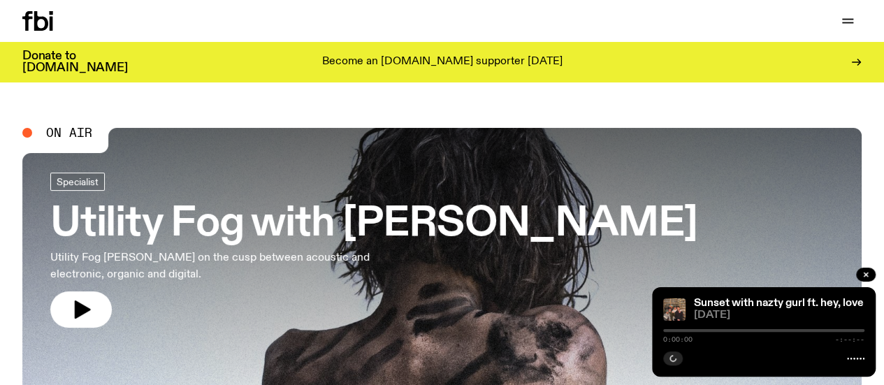
scroll to position [343, 0]
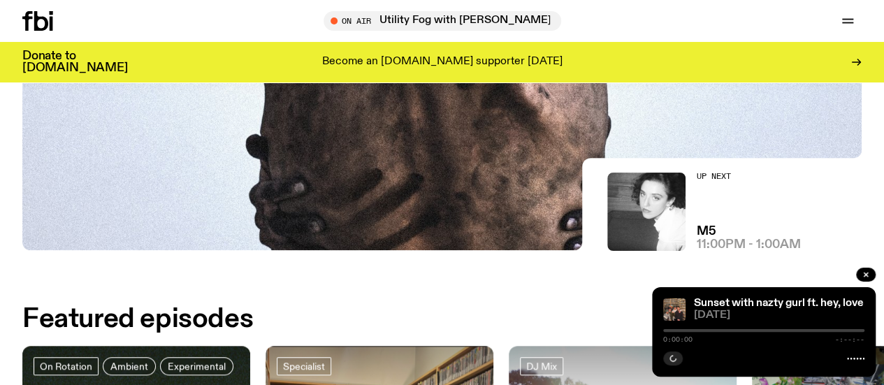
click at [284, 159] on img at bounding box center [441, 15] width 839 height 472
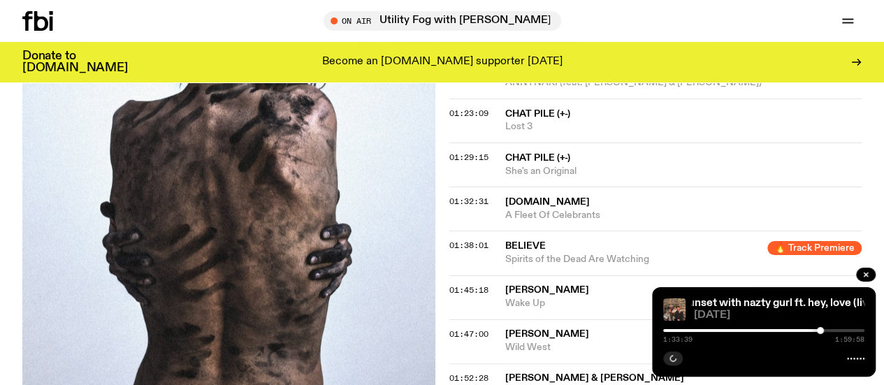
scroll to position [1037, 0]
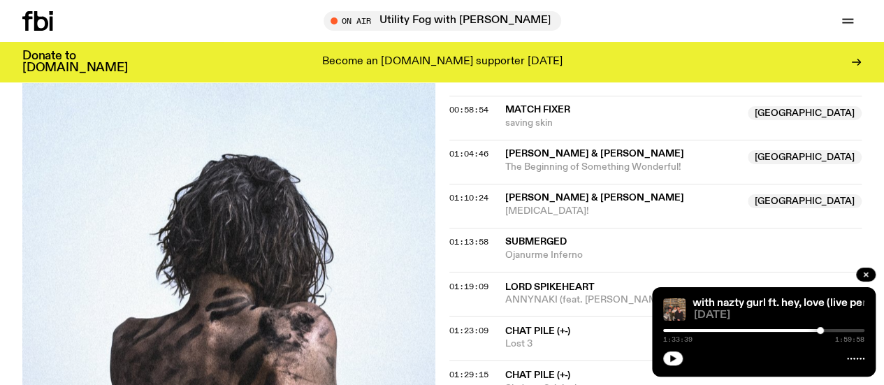
click at [865, 271] on icon "button" at bounding box center [865, 274] width 8 height 8
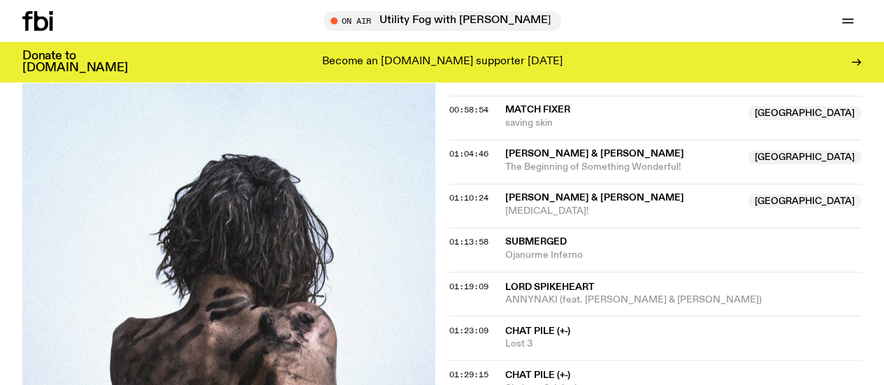
click at [36, 20] on icon at bounding box center [41, 21] width 14 height 20
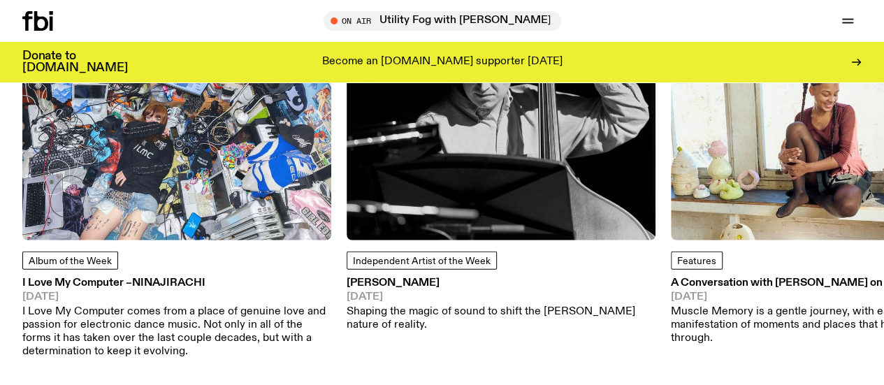
scroll to position [1876, 0]
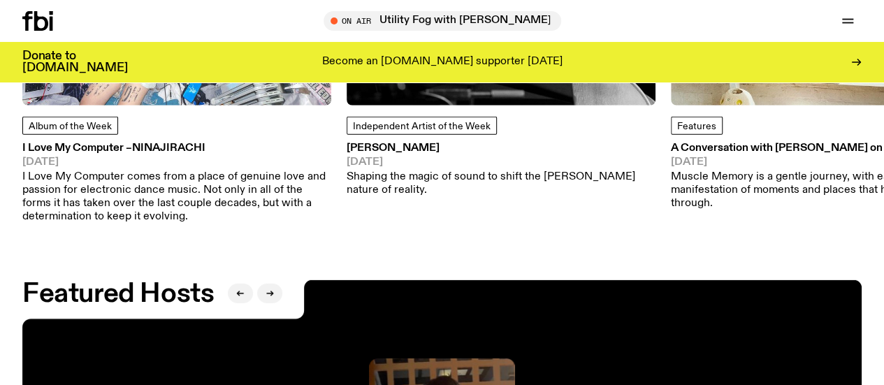
click at [102, 131] on span "Album of the Week" at bounding box center [70, 127] width 83 height 10
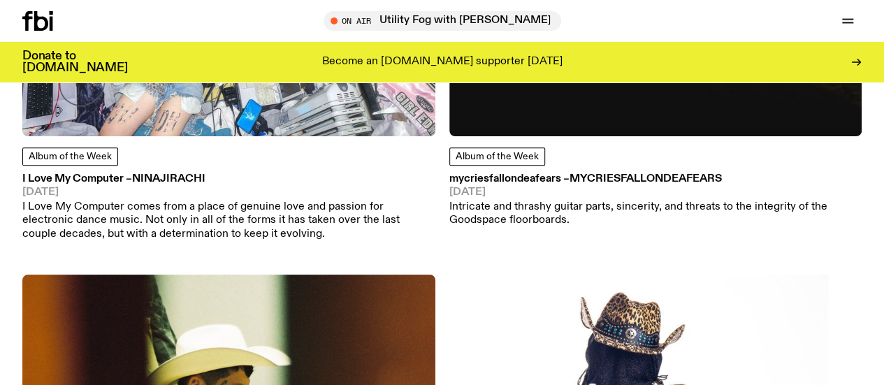
scroll to position [200, 0]
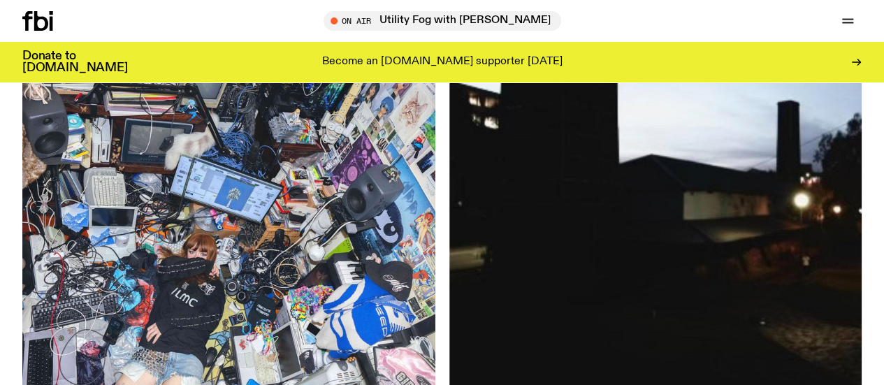
click at [179, 196] on img at bounding box center [228, 209] width 413 height 413
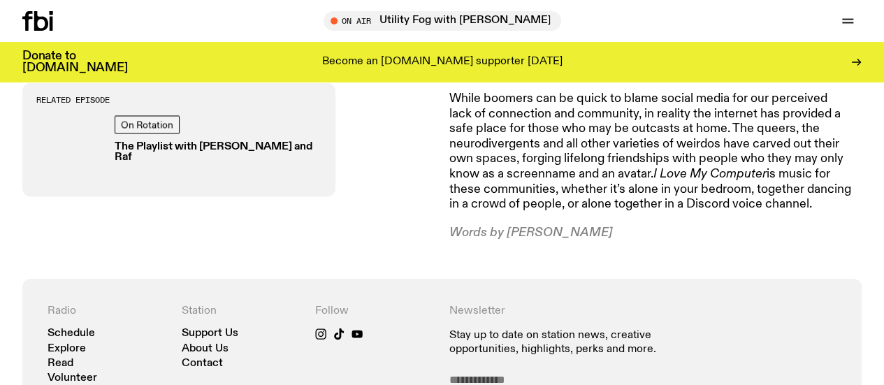
scroll to position [968, 0]
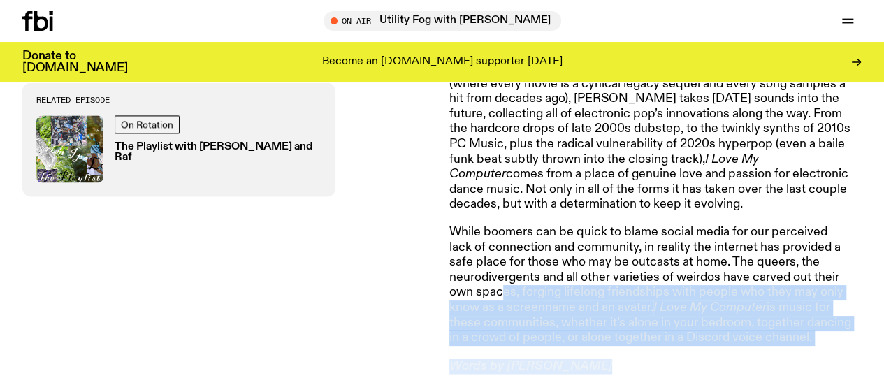
drag, startPoint x: 502, startPoint y: 231, endPoint x: 583, endPoint y: 298, distance: 104.6
